Goal: Information Seeking & Learning: Learn about a topic

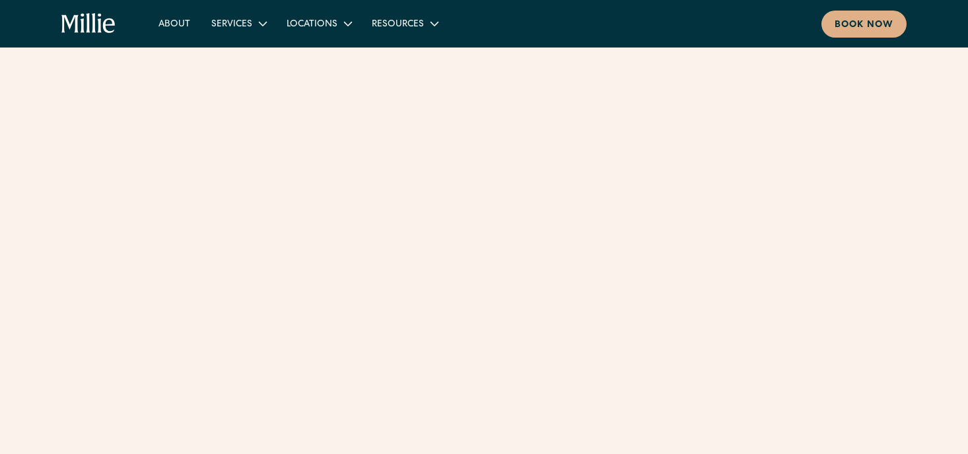
click at [87, 17] on icon "home" at bounding box center [88, 23] width 4 height 20
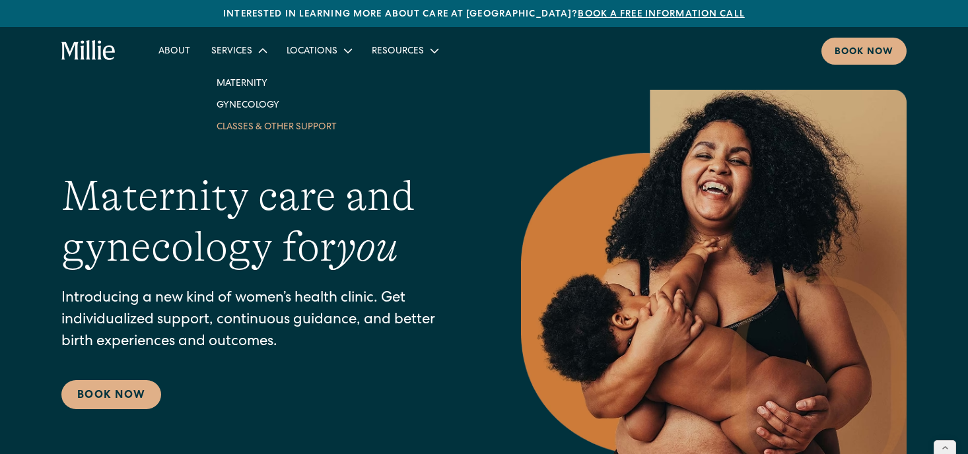
click at [228, 129] on link "Classes & Other Support" at bounding box center [276, 127] width 141 height 22
